Goal: Check status

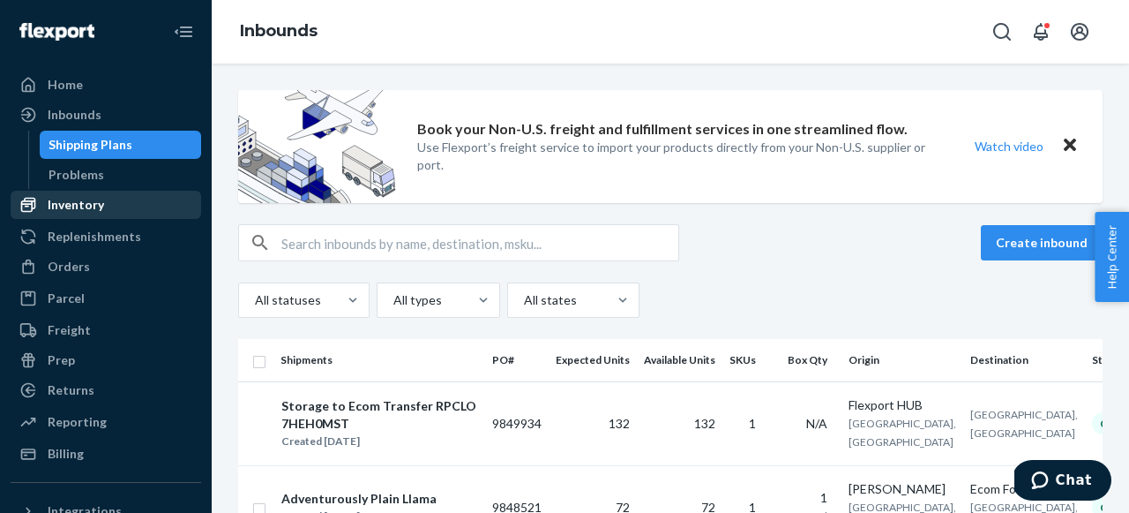
click at [119, 208] on div "Inventory" at bounding box center [105, 204] width 187 height 25
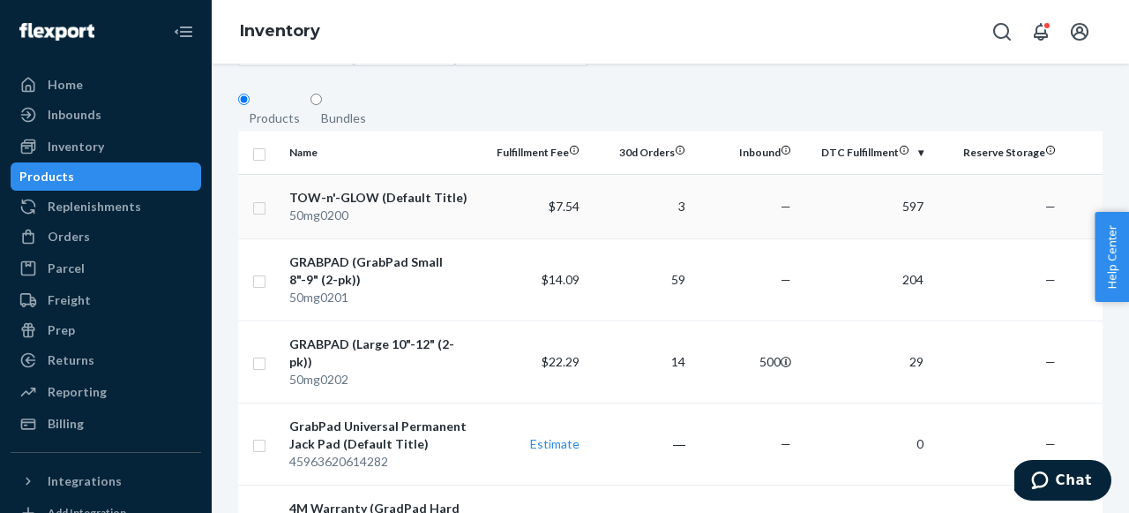
scroll to position [124, 0]
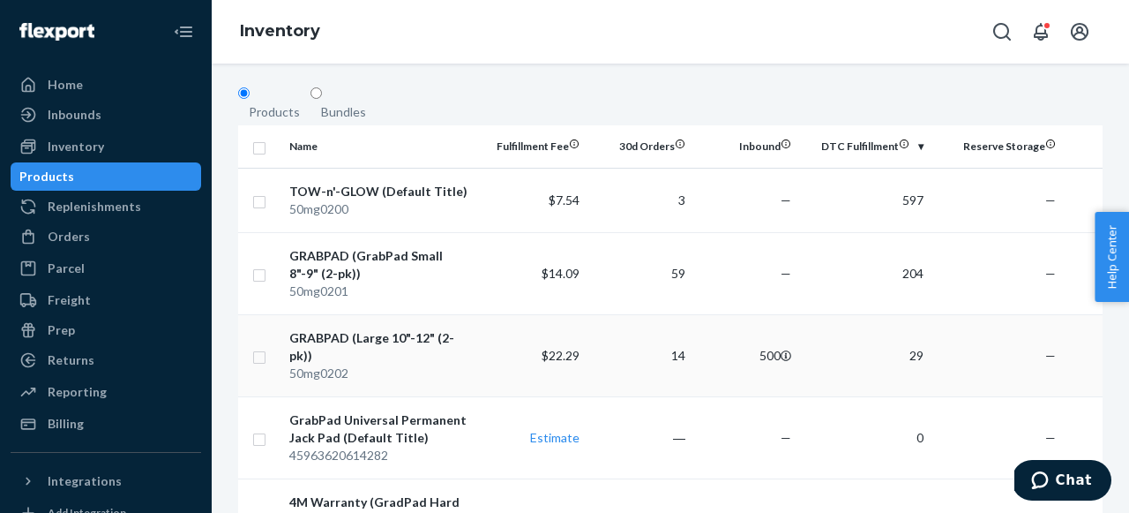
click at [798, 356] on td "500" at bounding box center [746, 355] width 106 height 82
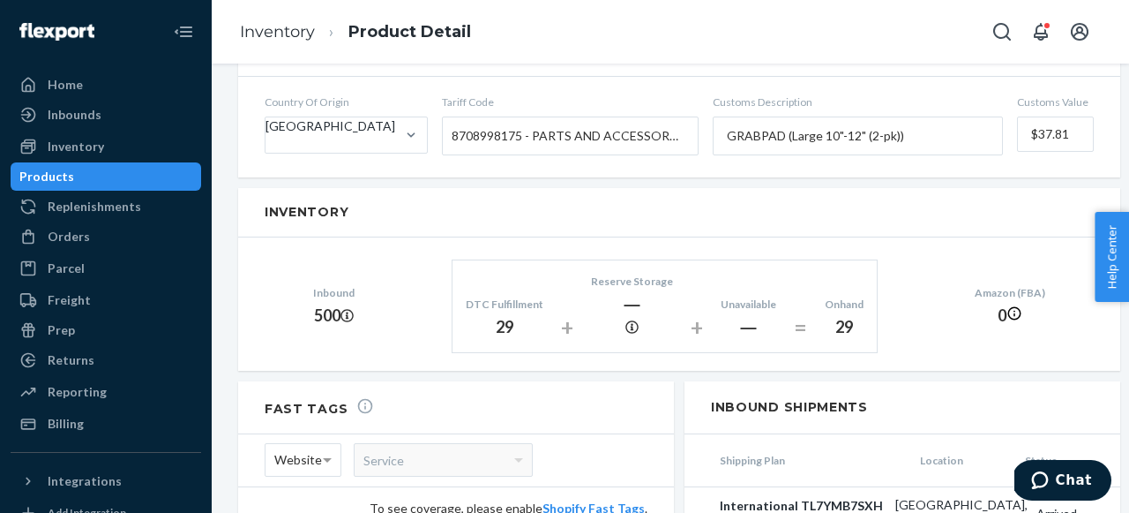
scroll to position [1228, 0]
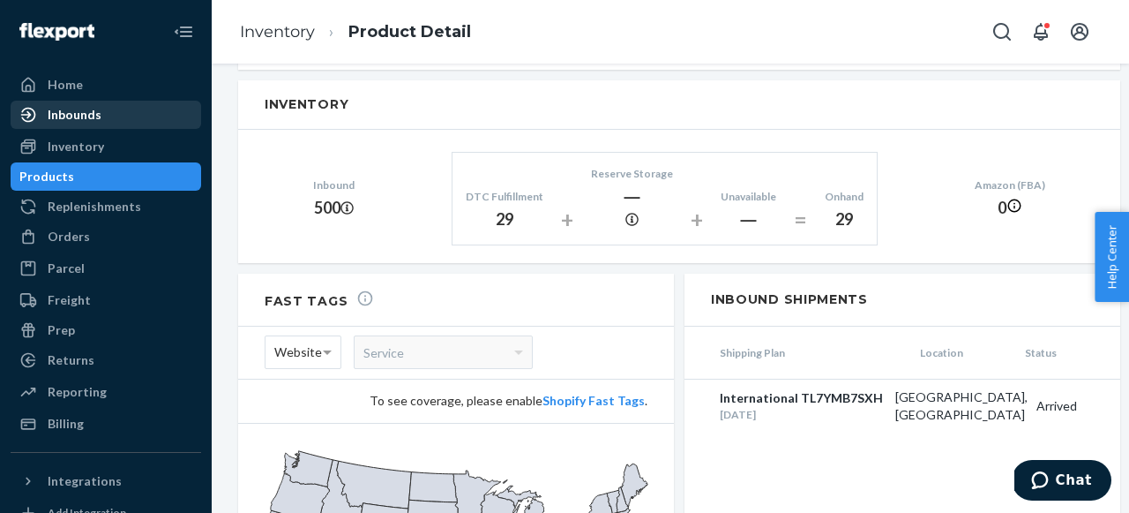
click at [83, 117] on div "Inbounds" at bounding box center [75, 115] width 54 height 18
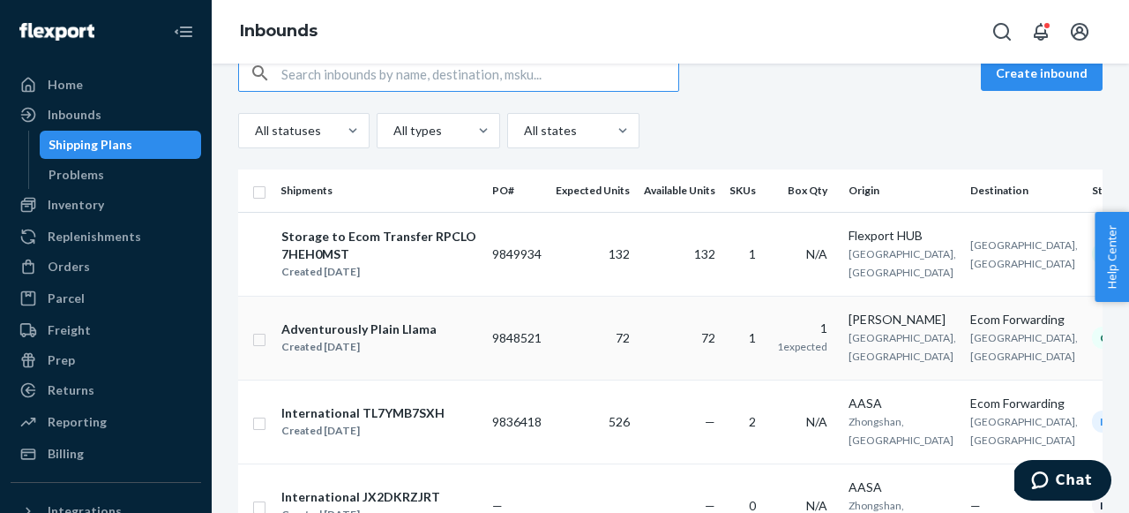
scroll to position [281, 0]
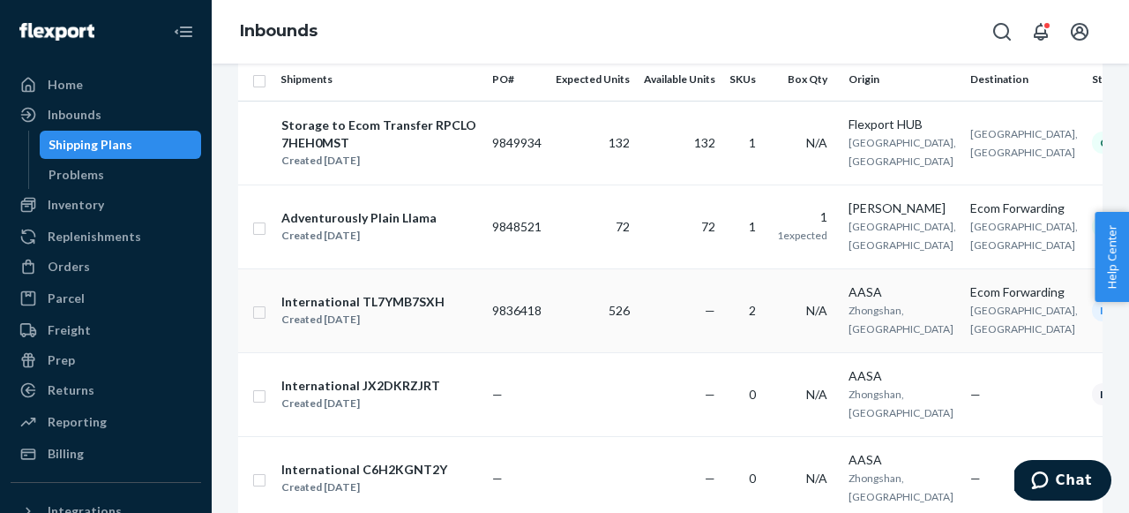
click at [438, 329] on div "International TL7YMB7SXH Created [DATE]" at bounding box center [380, 310] width 198 height 37
